Goal: Transaction & Acquisition: Purchase product/service

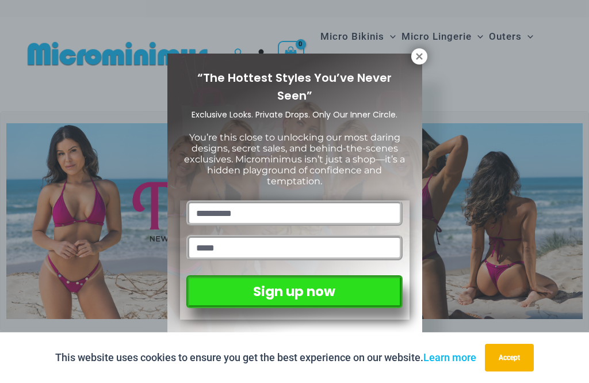
click at [424, 52] on icon at bounding box center [419, 56] width 10 height 10
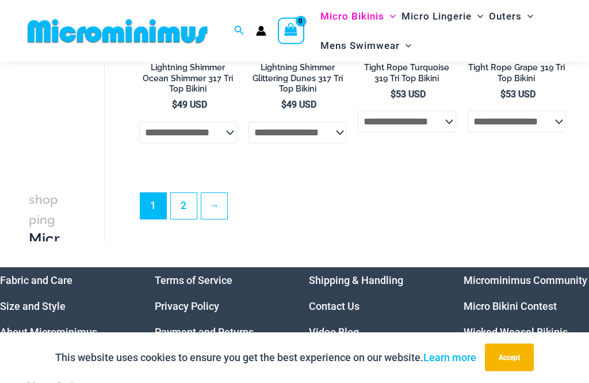
scroll to position [2574, 0]
click at [180, 193] on link "2" at bounding box center [184, 206] width 26 height 26
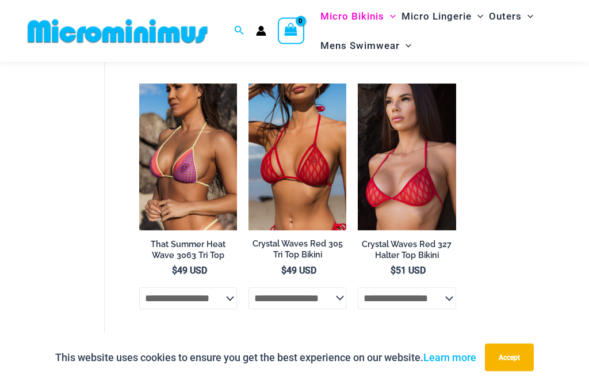
scroll to position [895, 0]
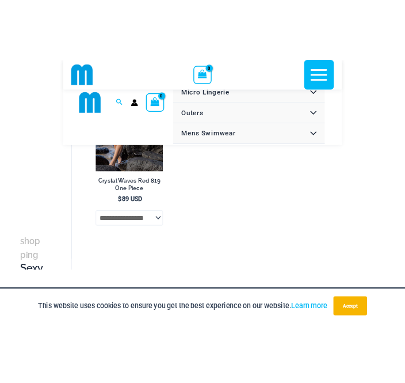
scroll to position [1956, 0]
